Goal: Information Seeking & Learning: Check status

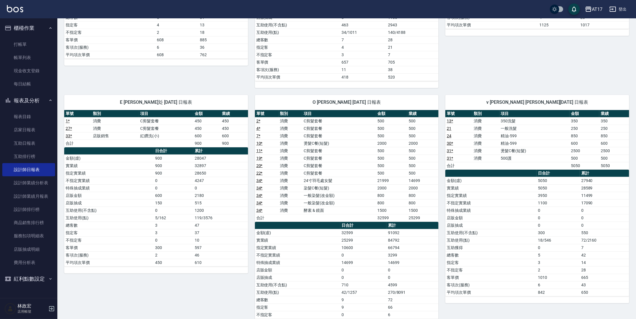
scroll to position [215, 0]
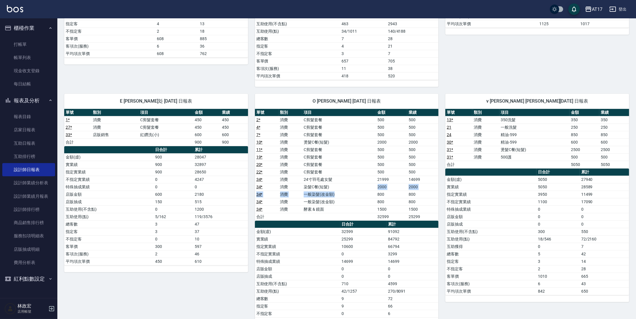
drag, startPoint x: 339, startPoint y: 191, endPoint x: 351, endPoint y: 186, distance: 13.0
click at [351, 186] on tbody "2 * 消費 C剪髮套餐 500 500 4 * 消費 C剪髮套餐 500 500 7 * 消費 C剪髮套餐 500 500 10 * 消費 燙髮C餐(短髮)…" at bounding box center [347, 168] width 184 height 104
click at [353, 189] on tbody "2 * 消費 C剪髮套餐 500 500 4 * 消費 C剪髮套餐 500 500 7 * 消費 C剪髮套餐 500 500 10 * 消費 燙髮C餐(短髮)…" at bounding box center [347, 168] width 184 height 104
click at [353, 182] on td "24寸羽毛處女髮" at bounding box center [339, 179] width 74 height 7
drag, startPoint x: 355, startPoint y: 180, endPoint x: 381, endPoint y: 212, distance: 42.0
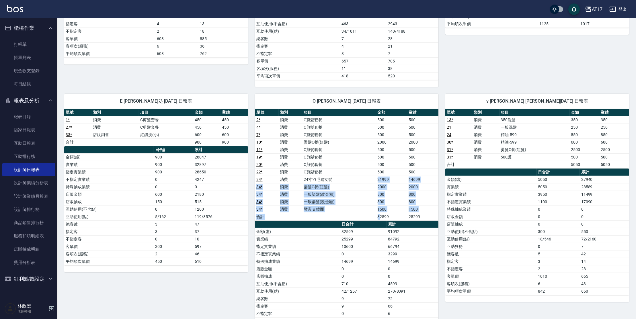
click at [381, 212] on tbody "2 * 消費 C剪髮套餐 500 500 4 * 消費 C剪髮套餐 500 500 7 * 消費 C剪髮套餐 500 500 10 * 消費 燙髮C餐(短髮)…" at bounding box center [347, 168] width 184 height 104
click at [383, 210] on td "1500" at bounding box center [391, 209] width 31 height 7
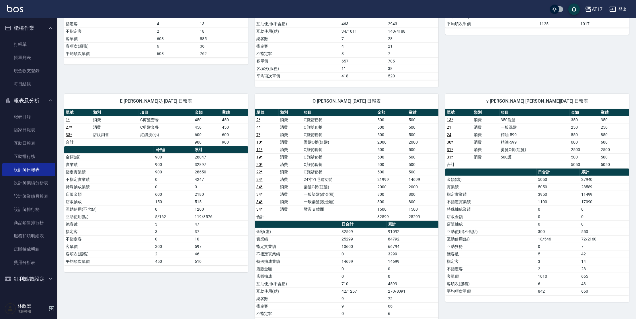
click at [425, 210] on td "1500" at bounding box center [422, 209] width 31 height 7
drag, startPoint x: 423, startPoint y: 214, endPoint x: 401, endPoint y: 216, distance: 22.7
click at [406, 216] on tr "合計 32599 25299" at bounding box center [347, 216] width 184 height 7
click at [400, 216] on td "32599" at bounding box center [391, 216] width 31 height 7
drag, startPoint x: 395, startPoint y: 213, endPoint x: 387, endPoint y: 205, distance: 11.4
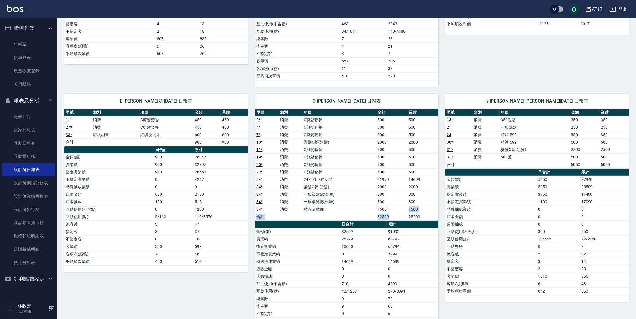
click at [388, 206] on tbody "2 * 消費 C剪髮套餐 500 500 4 * 消費 C剪髮套餐 500 500 7 * 消費 C剪髮套餐 500 500 10 * 消費 燙髮C餐(短髮)…" at bounding box center [347, 168] width 184 height 104
click at [387, 206] on td "1500" at bounding box center [391, 209] width 31 height 7
drag, startPoint x: 394, startPoint y: 216, endPoint x: 373, endPoint y: 196, distance: 28.4
click at [375, 196] on tbody "2 * 消費 C剪髮套餐 500 500 4 * 消費 C剪髮套餐 500 500 7 * 消費 C剪髮套餐 500 500 10 * 消費 燙髮C餐(短髮)…" at bounding box center [347, 168] width 184 height 104
click at [373, 196] on td "一般染髮(改金額)" at bounding box center [339, 194] width 74 height 7
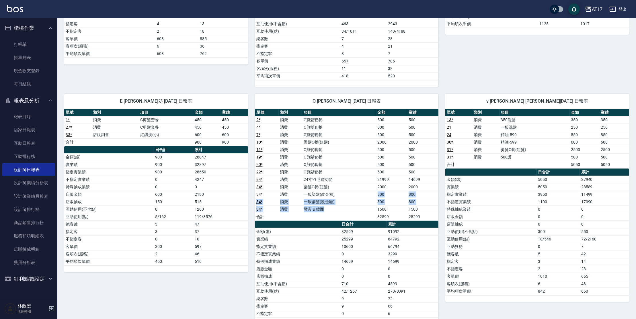
drag, startPoint x: 367, startPoint y: 192, endPoint x: 377, endPoint y: 211, distance: 22.1
click at [377, 211] on tbody "2 * 消費 C剪髮套餐 500 500 4 * 消費 C剪髮套餐 500 500 7 * 消費 C剪髮套餐 500 500 10 * 消費 燙髮C餐(短髮)…" at bounding box center [347, 168] width 184 height 104
click at [377, 211] on td "1500" at bounding box center [391, 209] width 31 height 7
drag, startPoint x: 407, startPoint y: 236, endPoint x: 386, endPoint y: 233, distance: 21.4
click at [386, 233] on tbody "金額(虛) 32599 91092 實業績 25299 84792 指定實業績 10600 66794 不指定實業績 0 3299 特殊抽成業績 14699 …" at bounding box center [347, 284] width 184 height 112
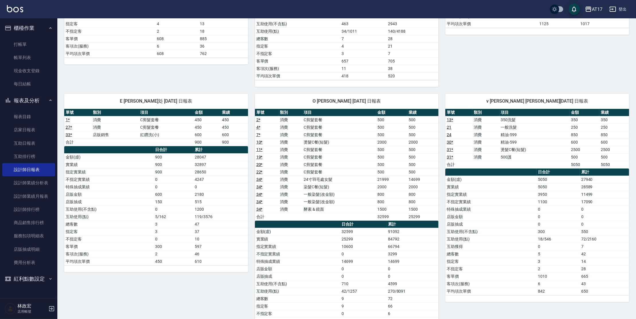
click at [396, 217] on td "32599" at bounding box center [391, 216] width 31 height 7
drag, startPoint x: 402, startPoint y: 179, endPoint x: 417, endPoint y: 186, distance: 16.4
click at [416, 186] on tbody "2 * 消費 C剪髮套餐 500 500 4 * 消費 C剪髮套餐 500 500 7 * 消費 C剪髮套餐 500 500 10 * 消費 燙髮C餐(短髮)…" at bounding box center [347, 168] width 184 height 104
click at [417, 186] on td "2000" at bounding box center [422, 186] width 31 height 7
drag, startPoint x: 421, startPoint y: 210, endPoint x: 421, endPoint y: 216, distance: 6.0
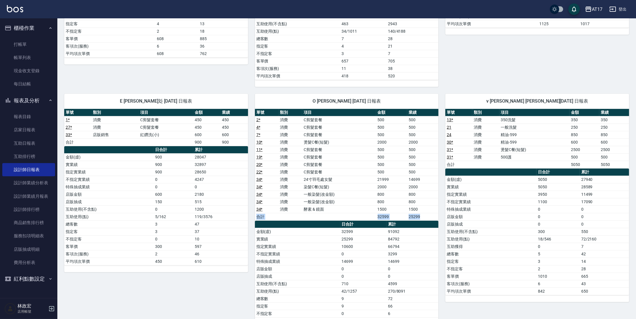
click at [421, 216] on tbody "2 * 消費 C剪髮套餐 500 500 4 * 消費 C剪髮套餐 500 500 7 * 消費 C剪髮套餐 500 500 10 * 消費 燙髮C餐(短髮)…" at bounding box center [347, 168] width 184 height 104
click at [421, 216] on td "25299" at bounding box center [422, 216] width 31 height 7
click at [397, 180] on td "21999" at bounding box center [391, 179] width 31 height 7
drag, startPoint x: 387, startPoint y: 238, endPoint x: 366, endPoint y: 213, distance: 32.0
click at [398, 239] on td "84792" at bounding box center [413, 238] width 52 height 7
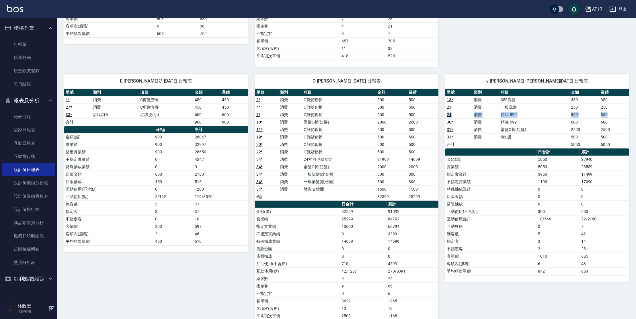
scroll to position [239, 0]
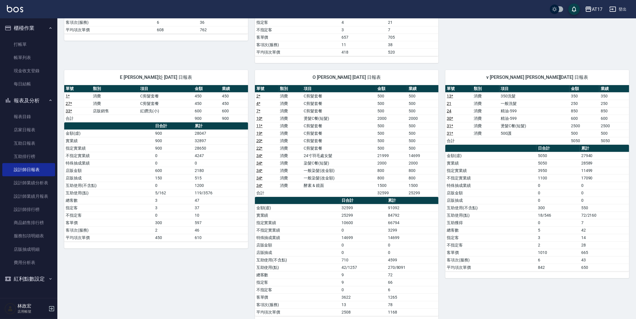
click at [522, 190] on td "店販金額" at bounding box center [490, 192] width 91 height 7
click at [20, 141] on link "互助日報表" at bounding box center [28, 143] width 53 height 13
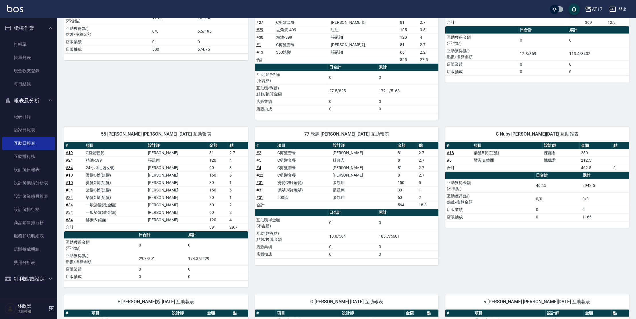
scroll to position [125, 0]
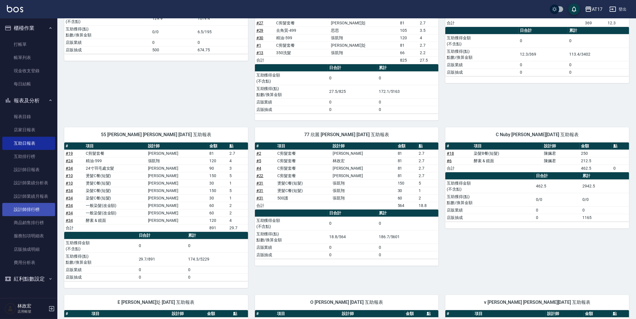
click at [48, 210] on link "設計師排行榜" at bounding box center [28, 209] width 53 height 13
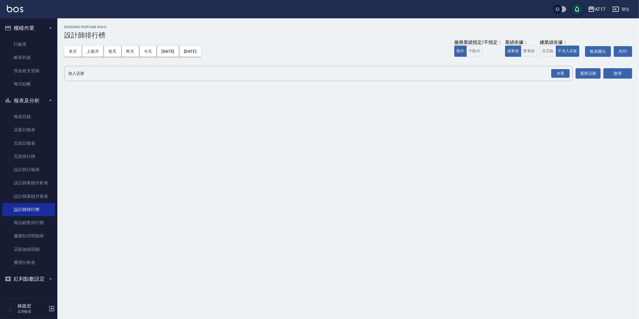
click at [85, 56] on div "本月 上個月 [DATE] [DATE] [DATE] [DATE] [DATE] 服務業績指定/不指定： 顯示 不顯示 業績依據： 虛業績 實業績 總業績依…" at bounding box center [348, 51] width 568 height 24
click at [94, 54] on button "上個月" at bounding box center [93, 51] width 22 height 11
drag, startPoint x: 563, startPoint y: 72, endPoint x: 588, endPoint y: 87, distance: 29.2
click at [563, 72] on div "全選" at bounding box center [560, 73] width 18 height 9
click at [617, 73] on button "搜尋" at bounding box center [617, 74] width 29 height 11
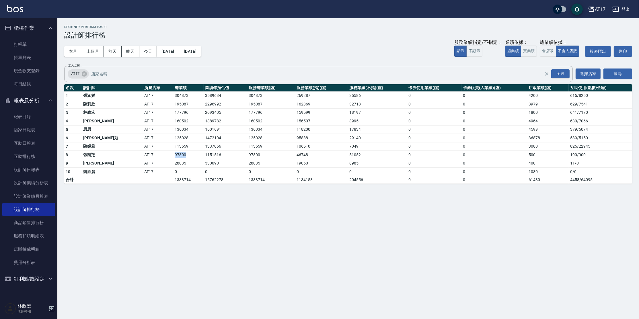
drag, startPoint x: 143, startPoint y: 154, endPoint x: 164, endPoint y: 153, distance: 21.5
click at [173, 153] on td "97800" at bounding box center [188, 155] width 30 height 9
